Goal: Go to known website: Go to known website

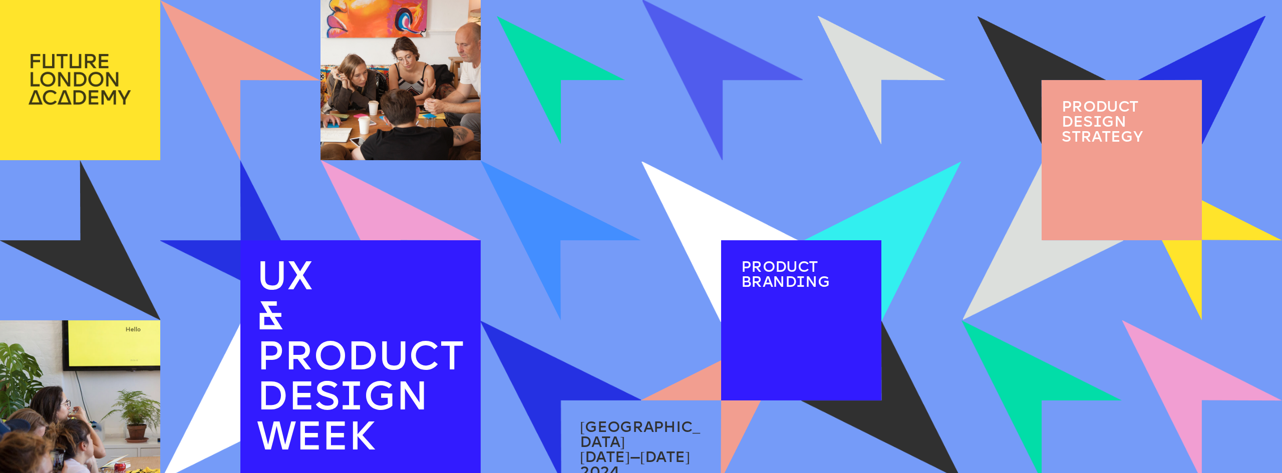
click at [89, 88] on img at bounding box center [80, 79] width 160 height 159
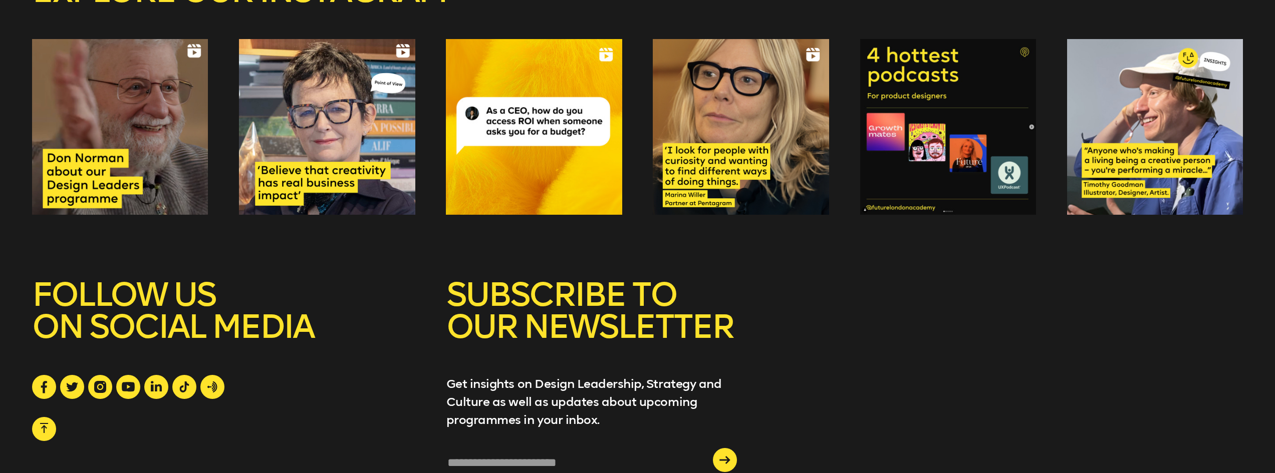
scroll to position [7143, 0]
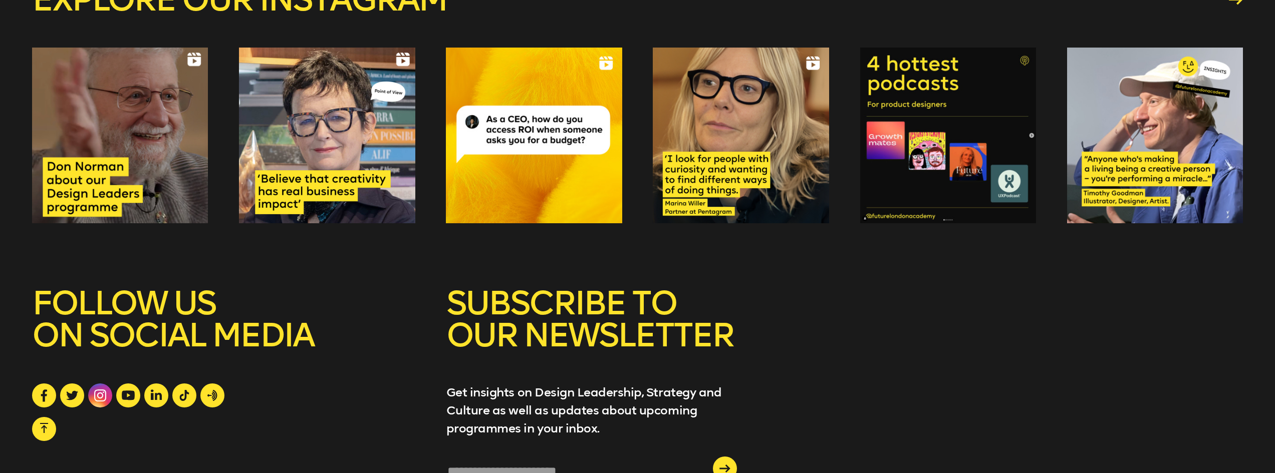
click at [107, 384] on link at bounding box center [100, 396] width 24 height 24
